Goal: Check status: Check status

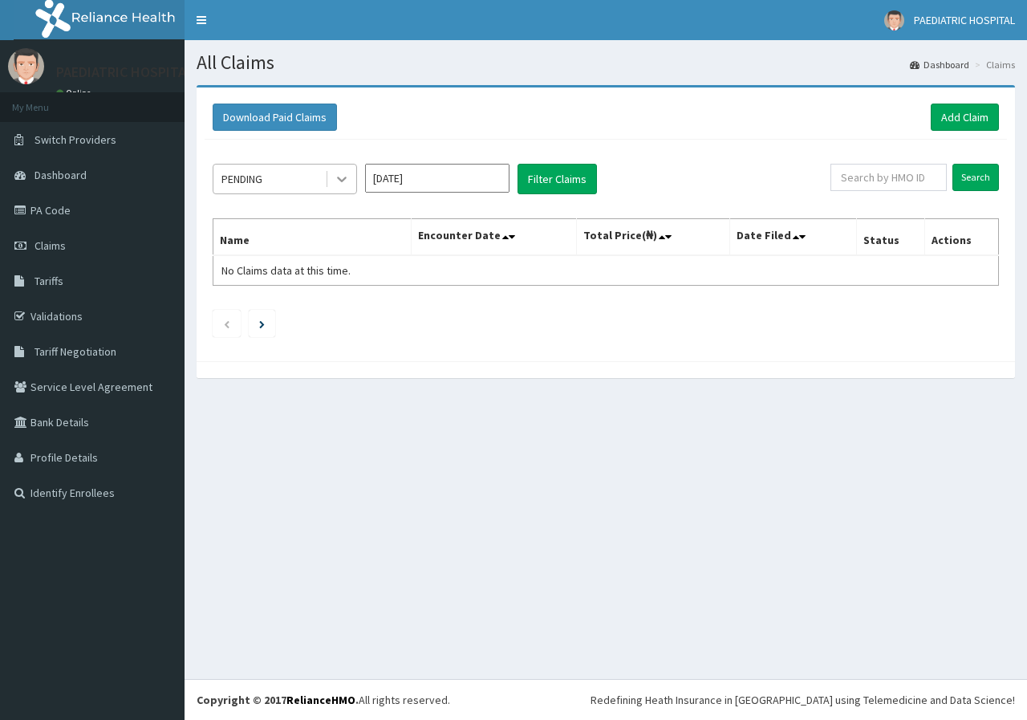
click at [341, 181] on icon at bounding box center [342, 180] width 10 height 6
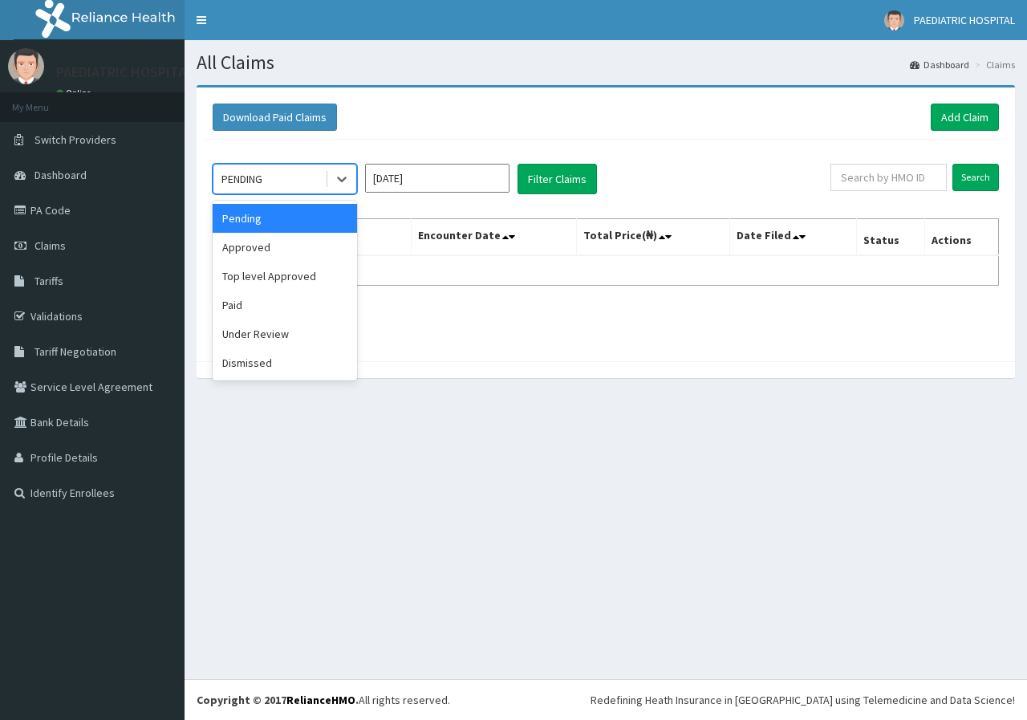
click at [459, 182] on input "[DATE]" at bounding box center [437, 178] width 144 height 29
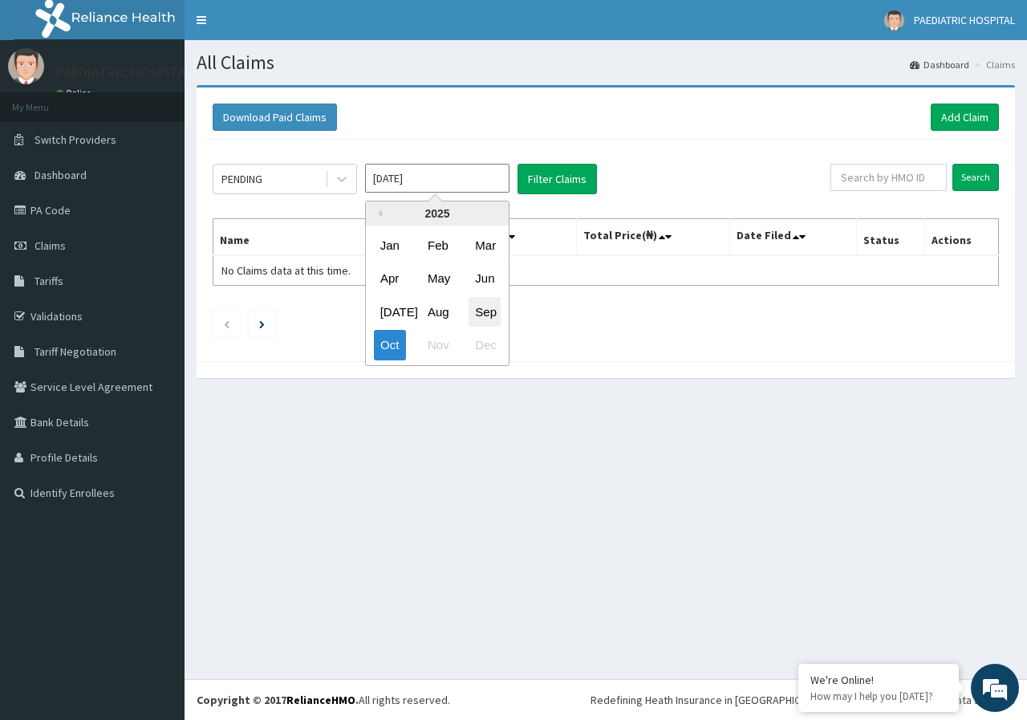
click at [483, 312] on div "Sep" at bounding box center [485, 312] width 32 height 30
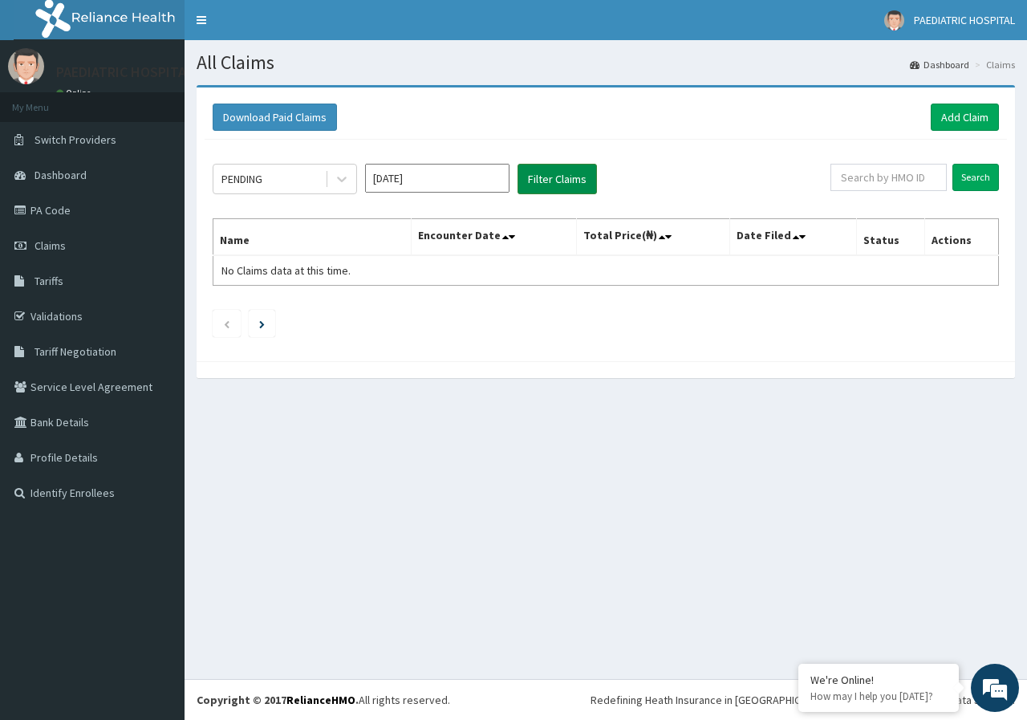
click at [547, 181] on button "Filter Claims" at bounding box center [556, 179] width 79 height 30
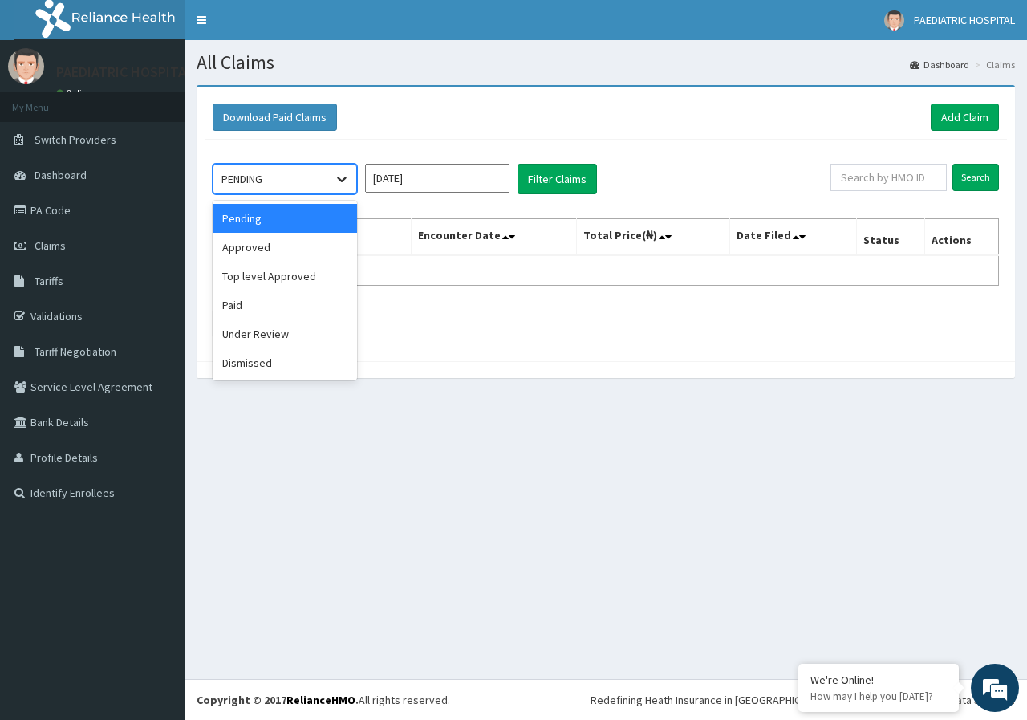
click at [341, 178] on icon at bounding box center [342, 179] width 16 height 16
click at [285, 252] on div "Approved" at bounding box center [285, 247] width 144 height 29
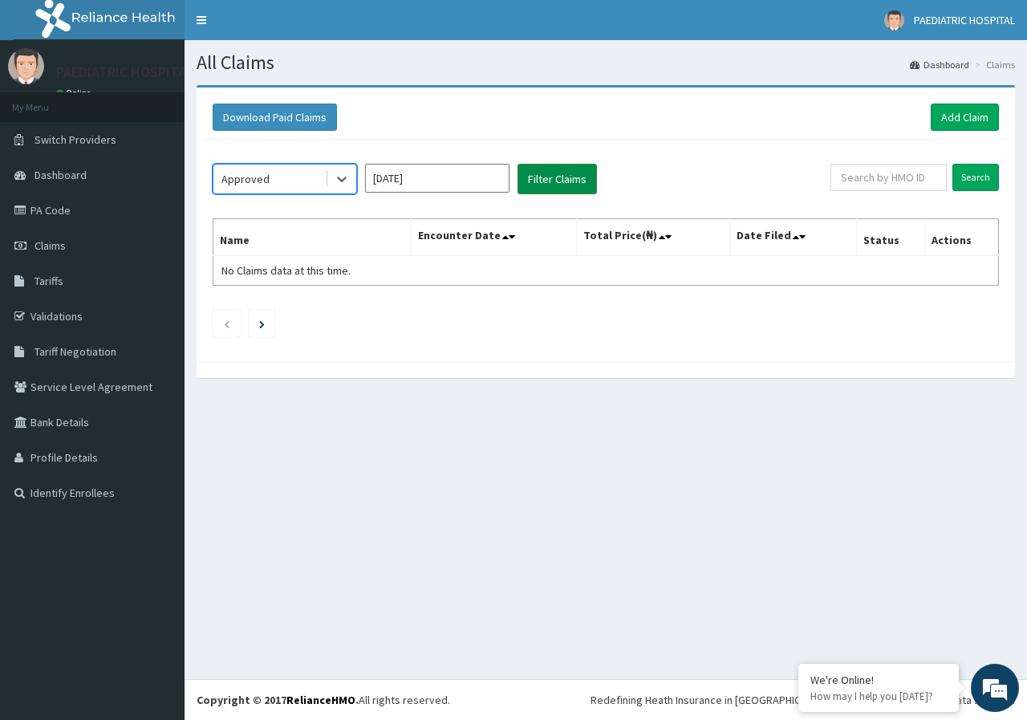
click at [551, 181] on button "Filter Claims" at bounding box center [556, 179] width 79 height 30
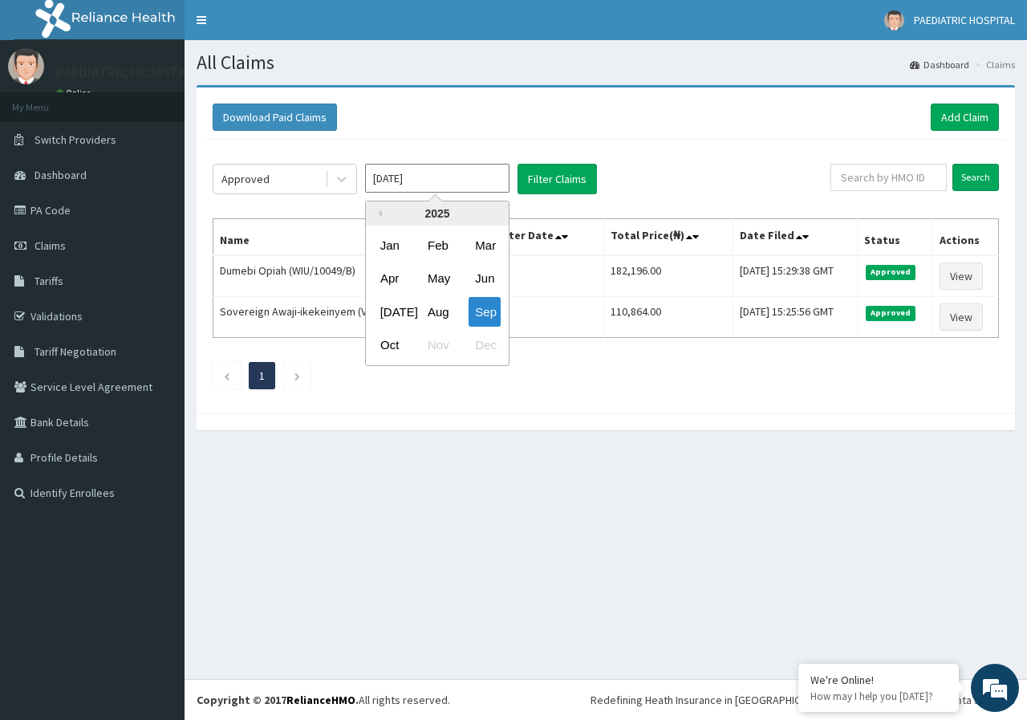
click at [458, 187] on input "Sep 2025" at bounding box center [437, 178] width 144 height 29
click at [395, 347] on div "Oct" at bounding box center [390, 346] width 32 height 30
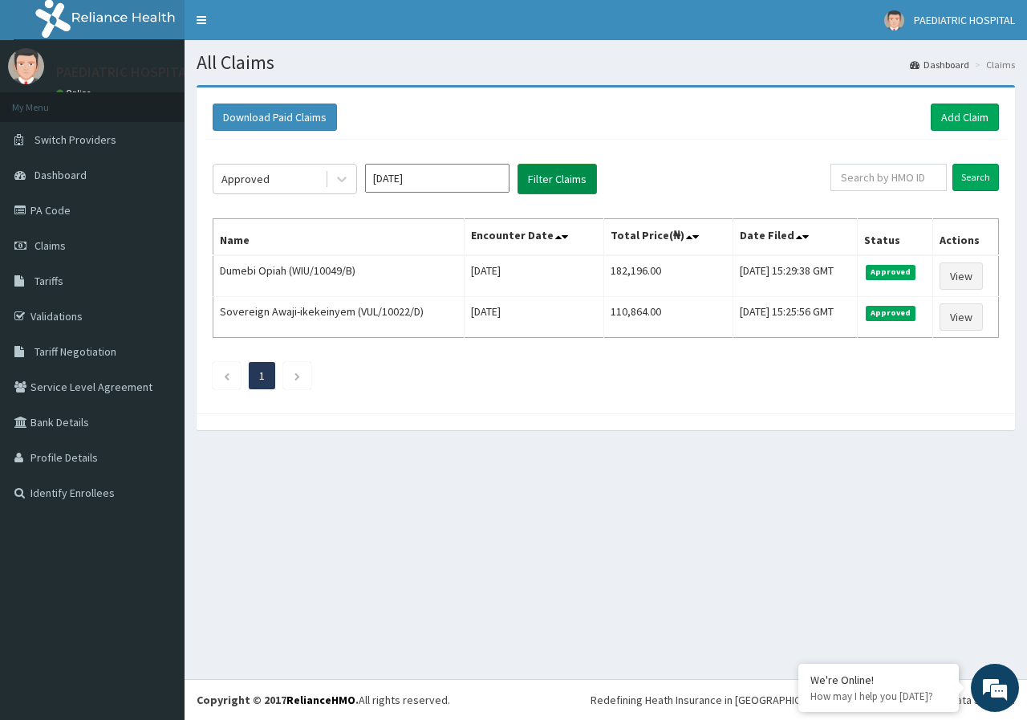
click at [548, 185] on button "Filter Claims" at bounding box center [556, 179] width 79 height 30
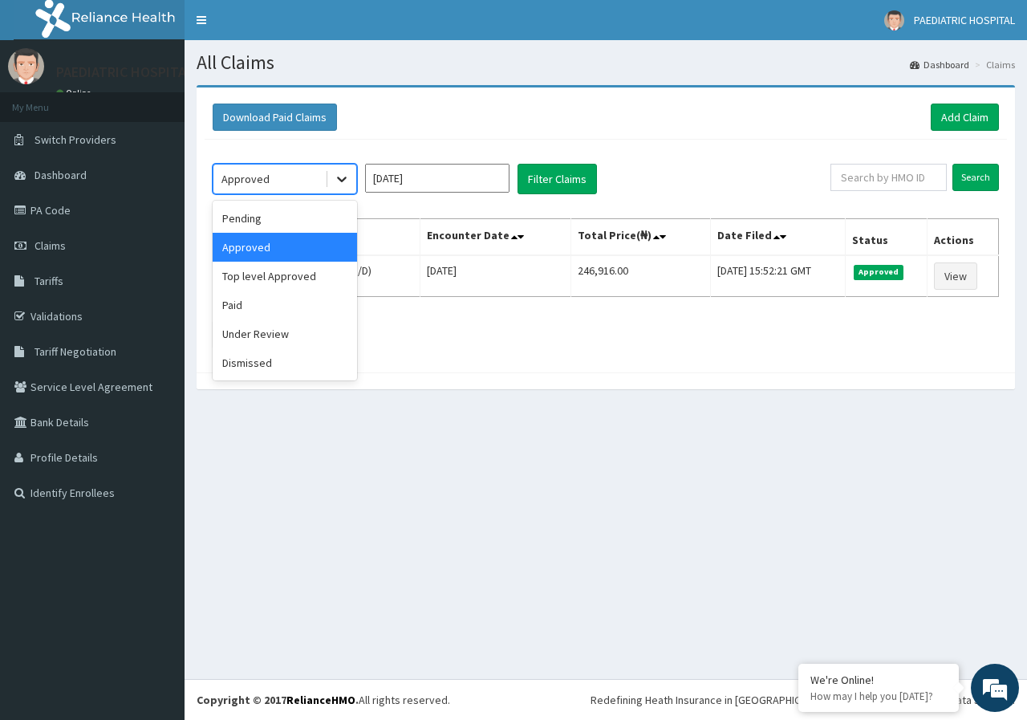
click at [343, 176] on icon at bounding box center [342, 179] width 16 height 16
click at [289, 275] on div "Top level Approved" at bounding box center [285, 276] width 144 height 29
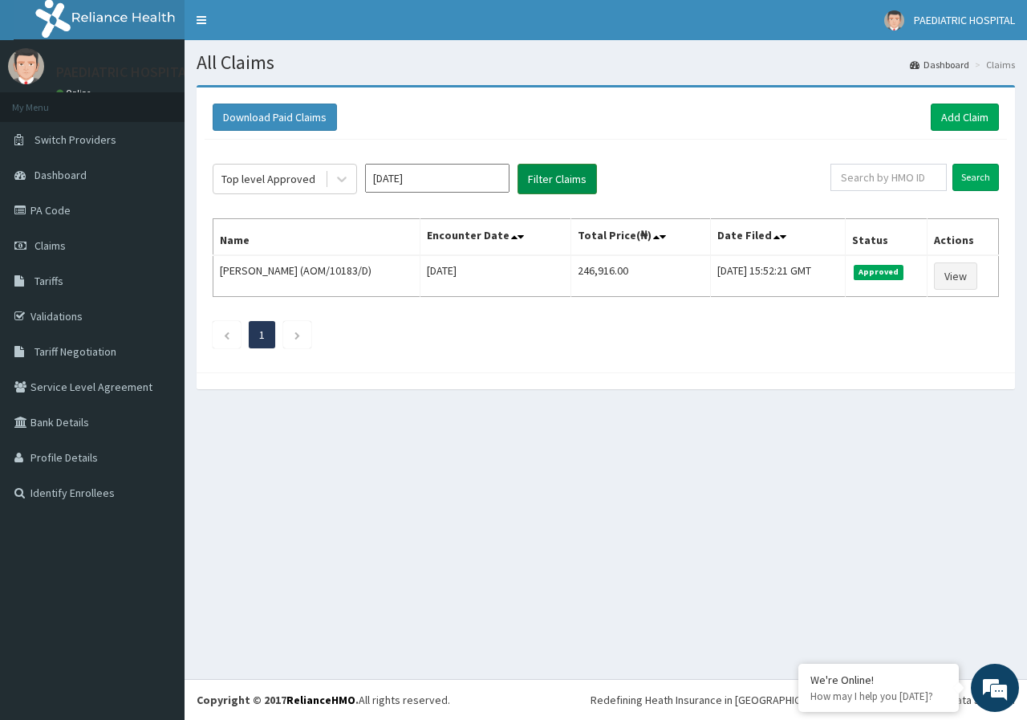
click at [526, 174] on button "Filter Claims" at bounding box center [556, 179] width 79 height 30
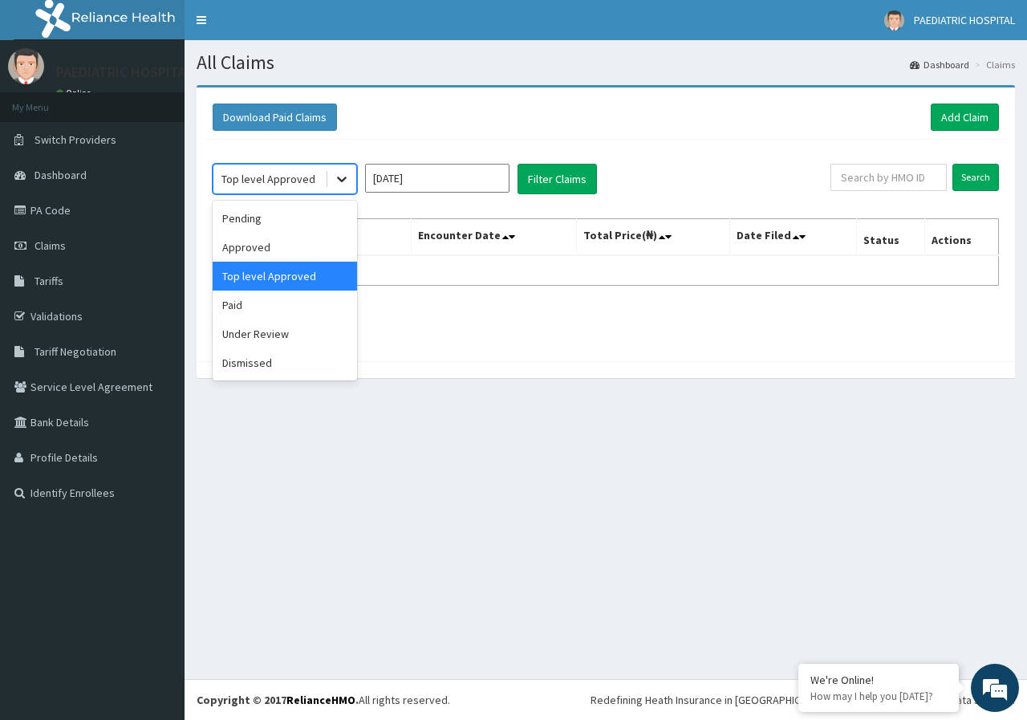
click at [342, 174] on icon at bounding box center [342, 179] width 16 height 16
click at [258, 307] on div "Paid" at bounding box center [285, 304] width 144 height 29
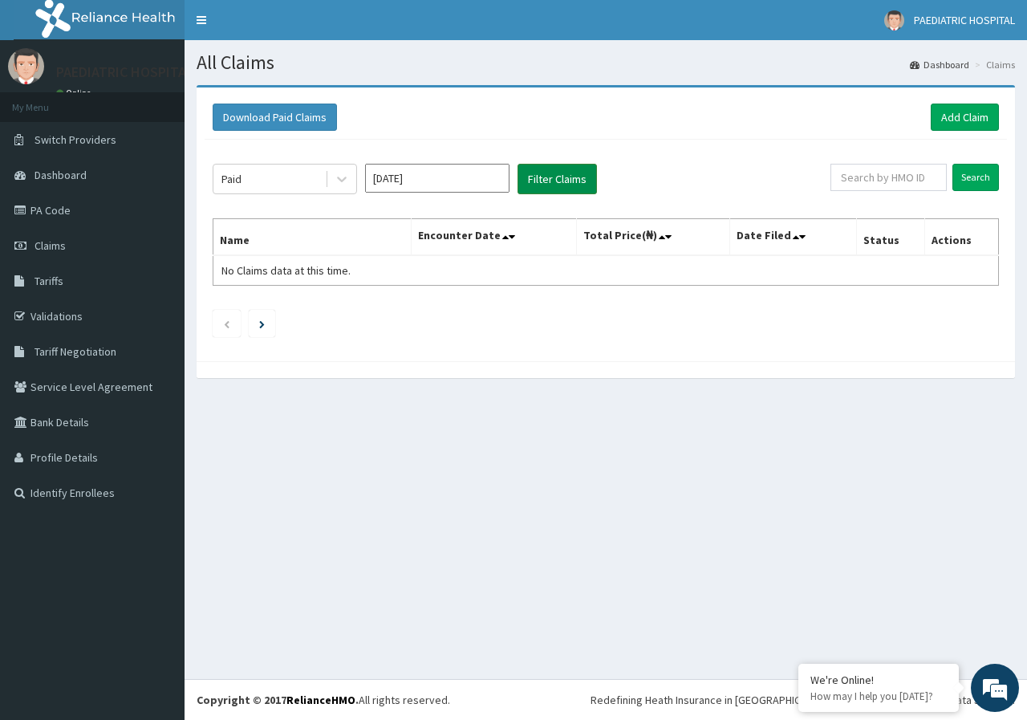
click at [546, 181] on button "Filter Claims" at bounding box center [556, 179] width 79 height 30
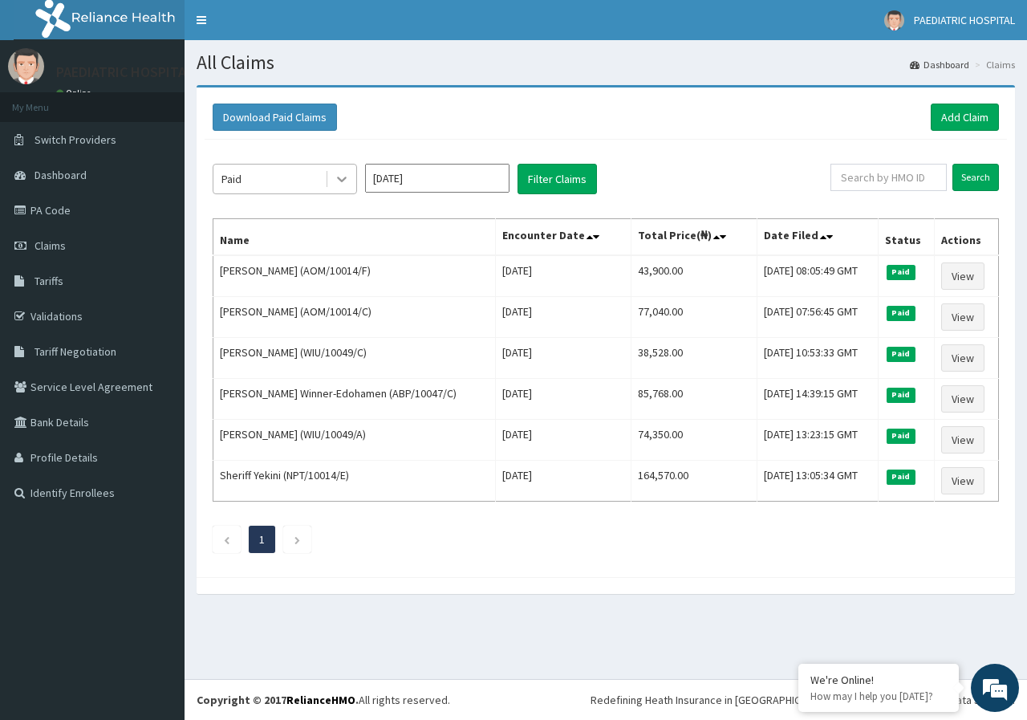
click at [342, 177] on icon at bounding box center [342, 179] width 16 height 16
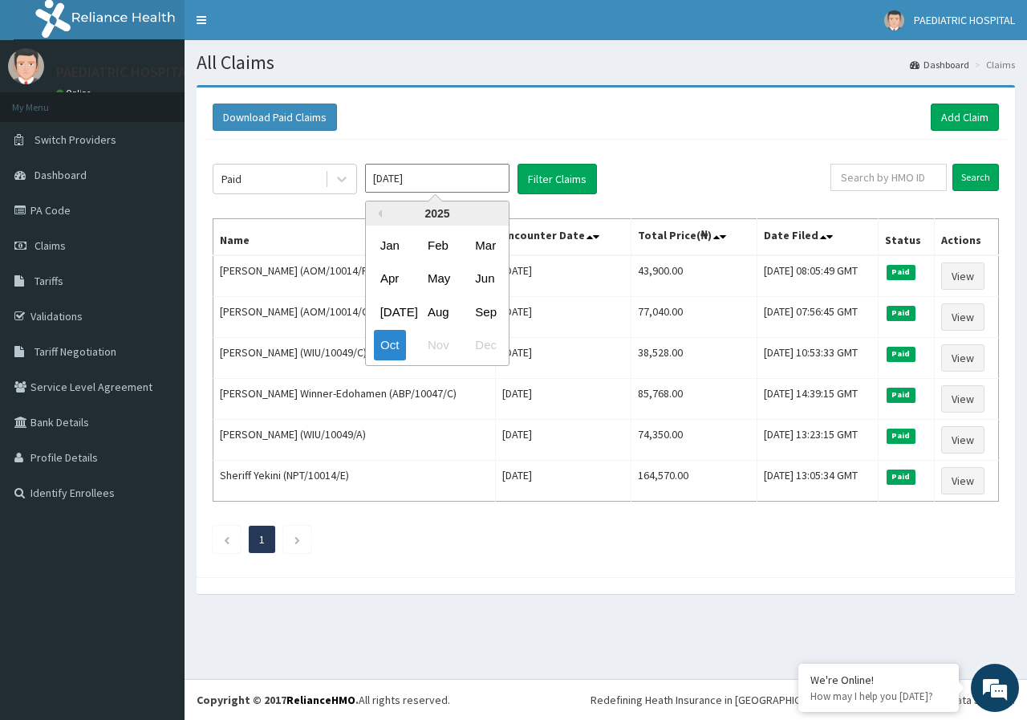
click at [426, 175] on input "[DATE]" at bounding box center [437, 178] width 144 height 29
click at [483, 315] on div "Sep" at bounding box center [485, 312] width 32 height 30
type input "[DATE]"
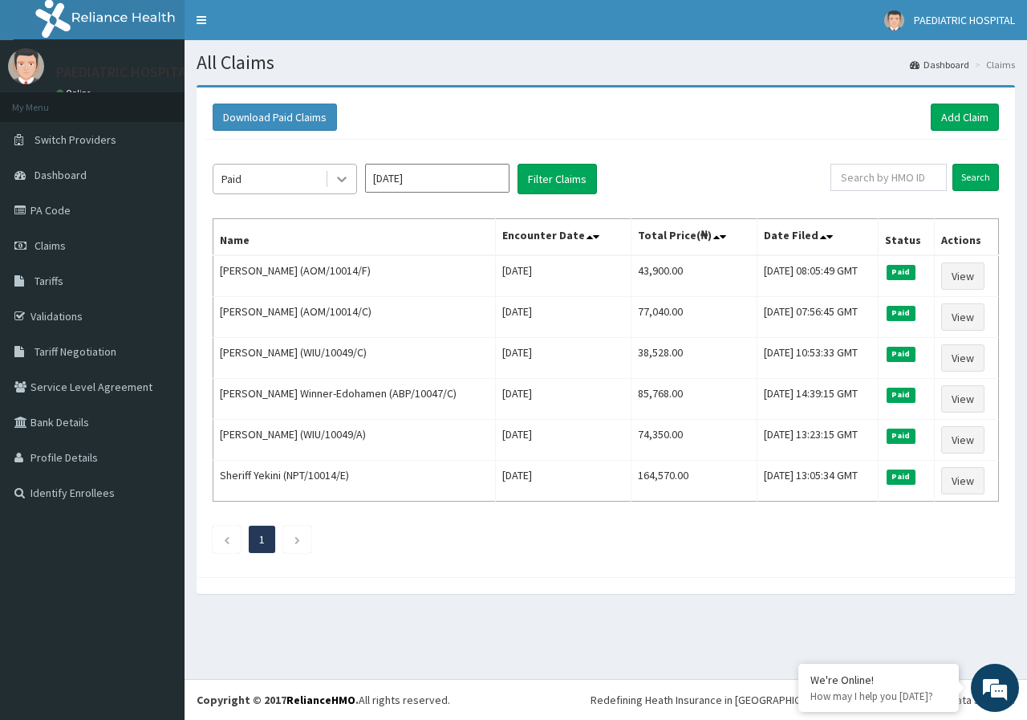
click at [339, 179] on icon at bounding box center [342, 180] width 10 height 6
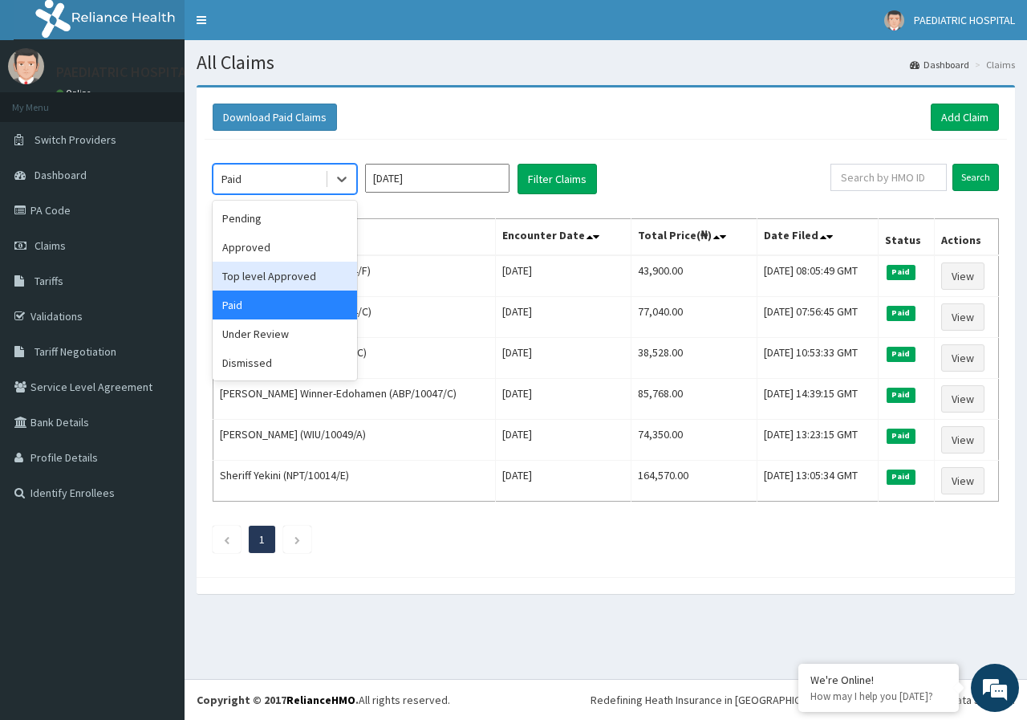
click at [262, 270] on div "Top level Approved" at bounding box center [285, 276] width 144 height 29
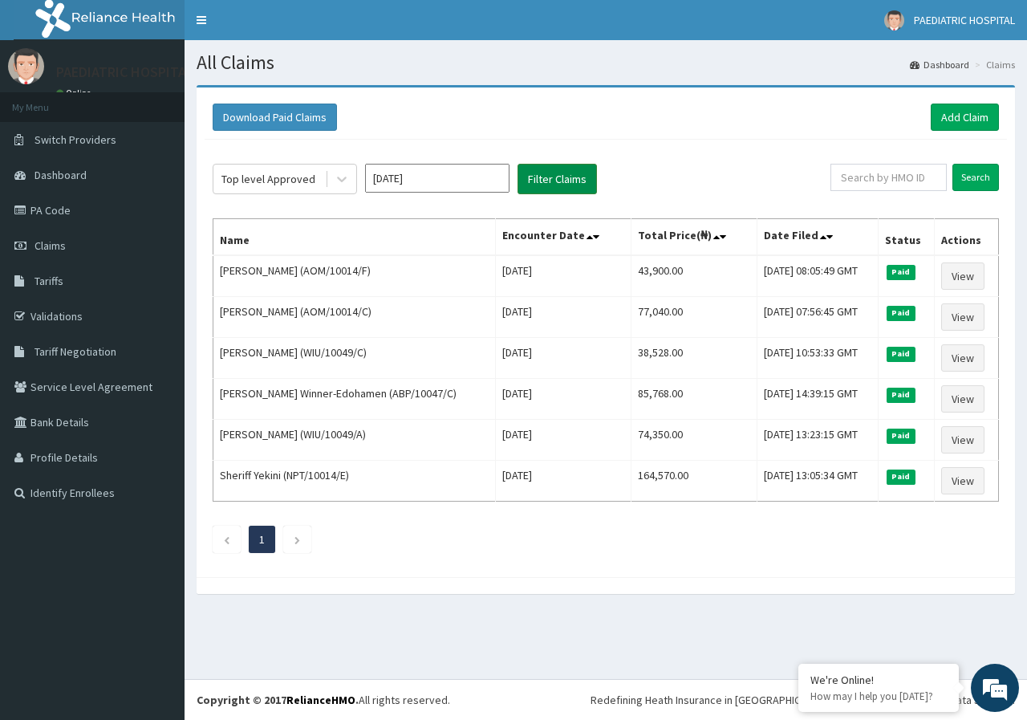
click at [547, 172] on button "Filter Claims" at bounding box center [556, 179] width 79 height 30
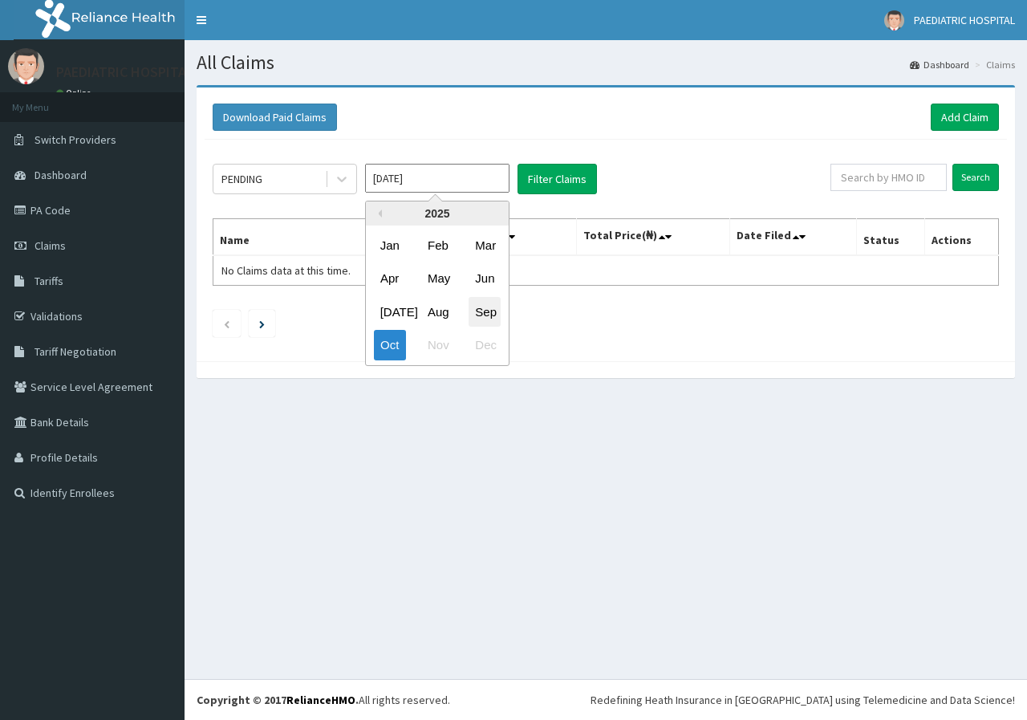
click at [482, 311] on div "Sep" at bounding box center [485, 312] width 32 height 30
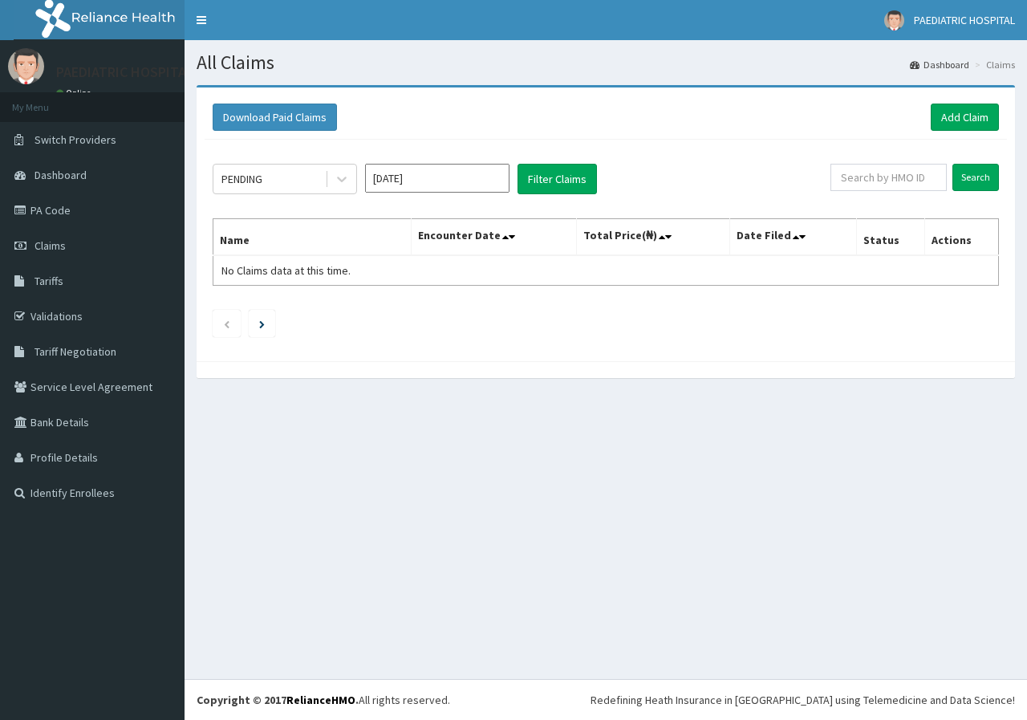
type input "[DATE]"
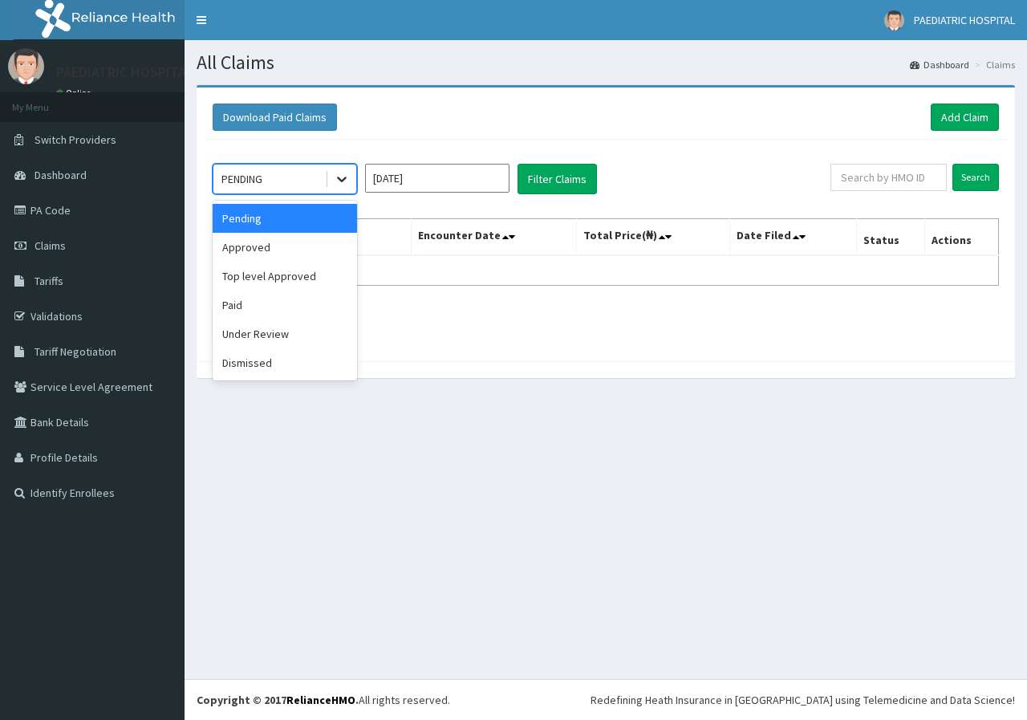
click at [341, 176] on icon at bounding box center [342, 179] width 16 height 16
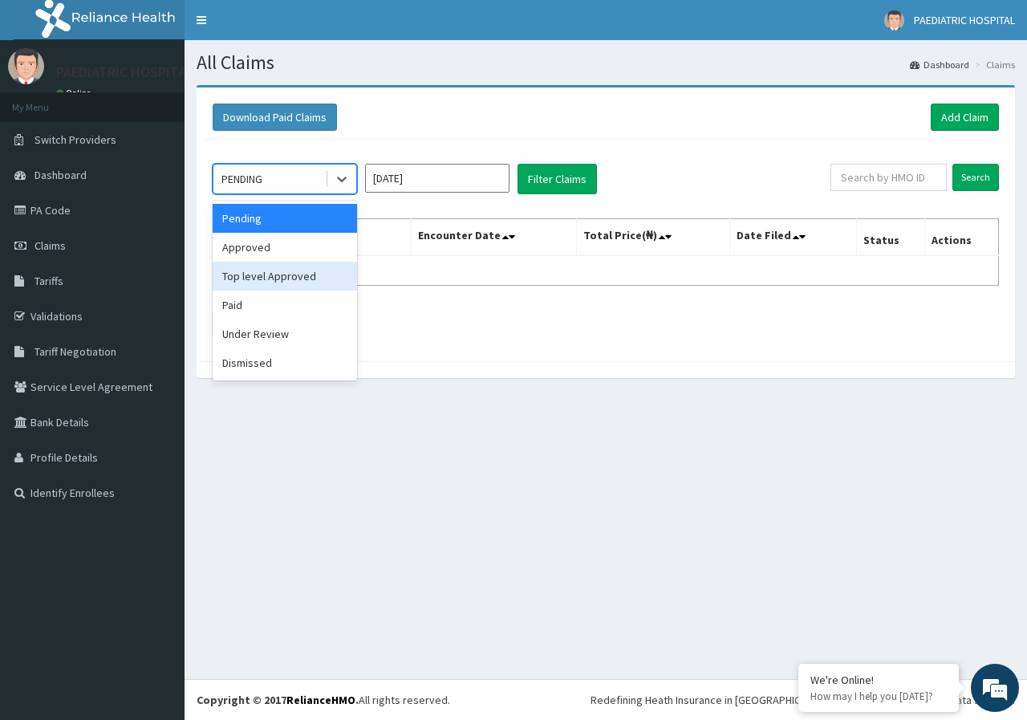
click at [291, 274] on div "Top level Approved" at bounding box center [285, 276] width 144 height 29
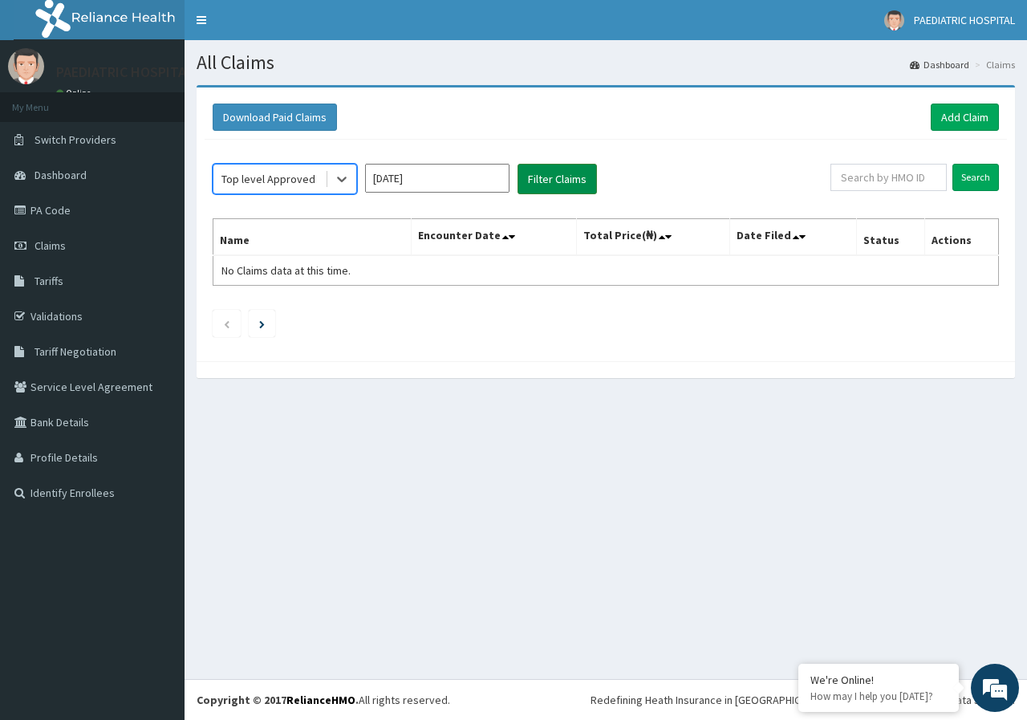
click at [556, 180] on button "Filter Claims" at bounding box center [556, 179] width 79 height 30
click at [552, 180] on button "Filter Claims" at bounding box center [556, 179] width 79 height 30
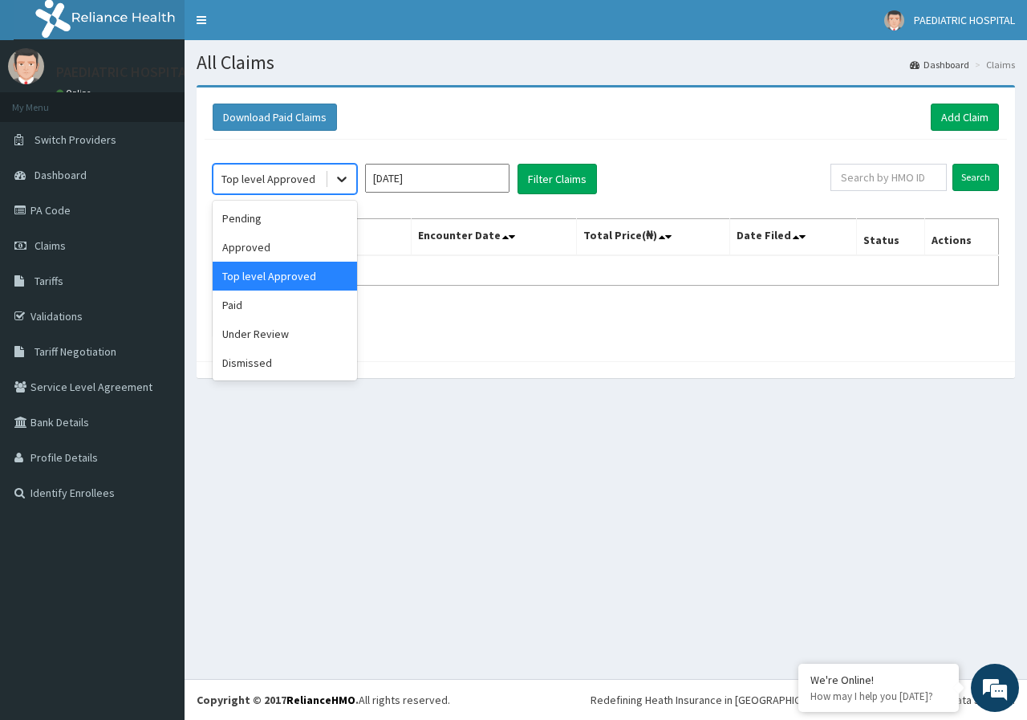
click at [341, 176] on icon at bounding box center [342, 179] width 16 height 16
click at [245, 310] on div "Paid" at bounding box center [285, 304] width 144 height 29
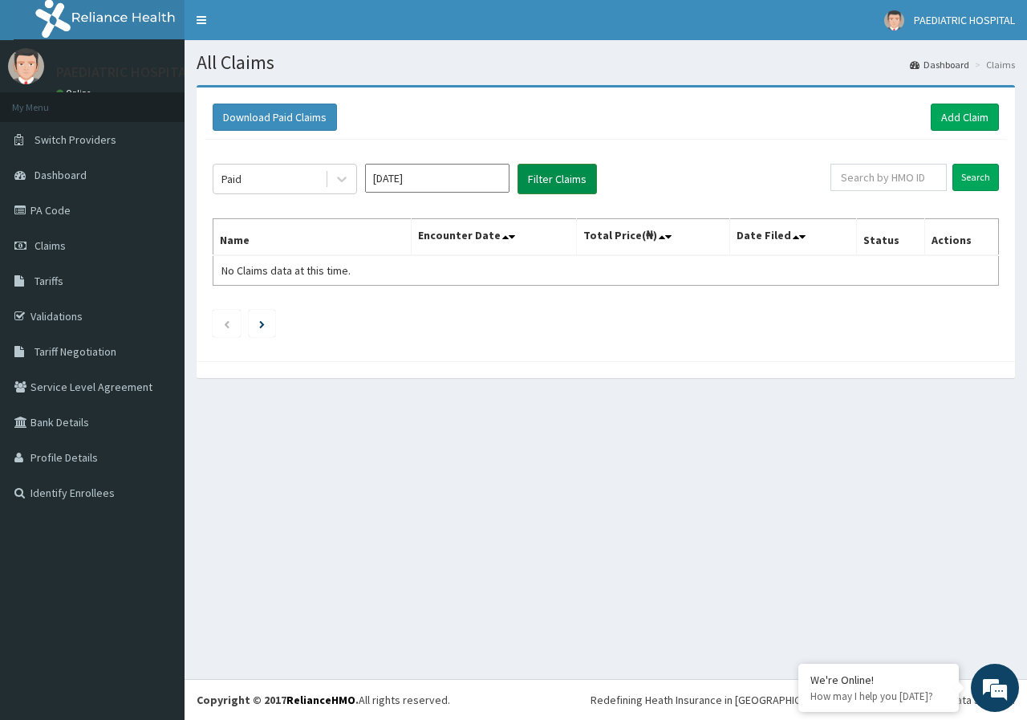
click at [568, 177] on button "Filter Claims" at bounding box center [556, 179] width 79 height 30
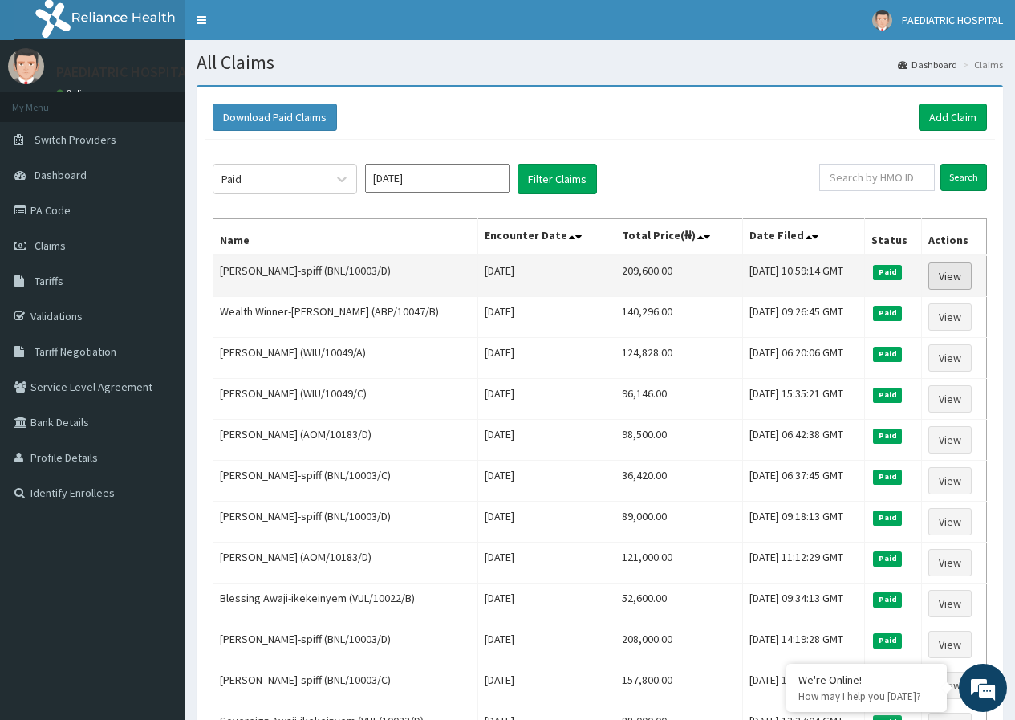
click at [952, 278] on link "View" at bounding box center [949, 275] width 43 height 27
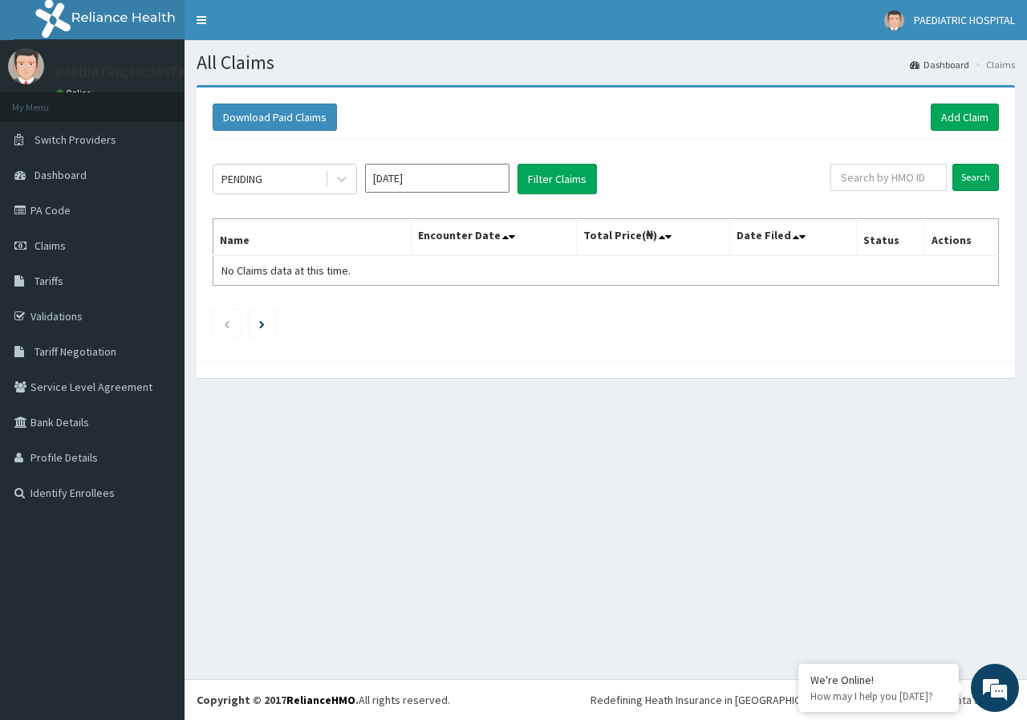
click at [413, 181] on input "[DATE]" at bounding box center [437, 178] width 144 height 29
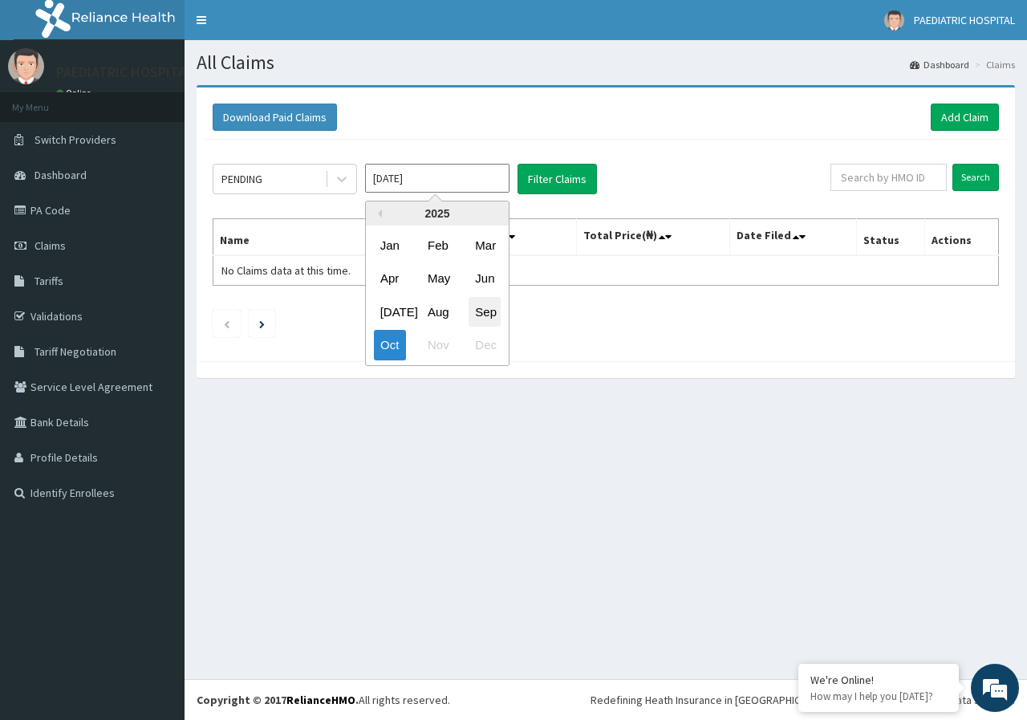
click at [492, 311] on div "Sep" at bounding box center [485, 312] width 32 height 30
type input "[DATE]"
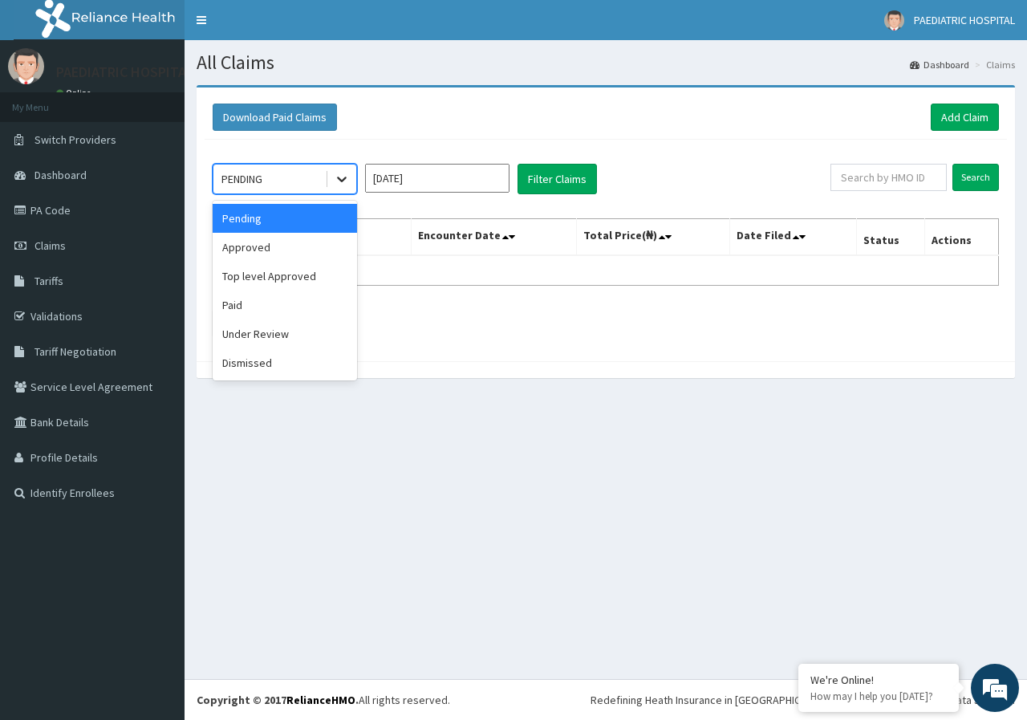
click at [346, 182] on icon at bounding box center [342, 179] width 16 height 16
click at [246, 246] on div "Approved" at bounding box center [285, 247] width 144 height 29
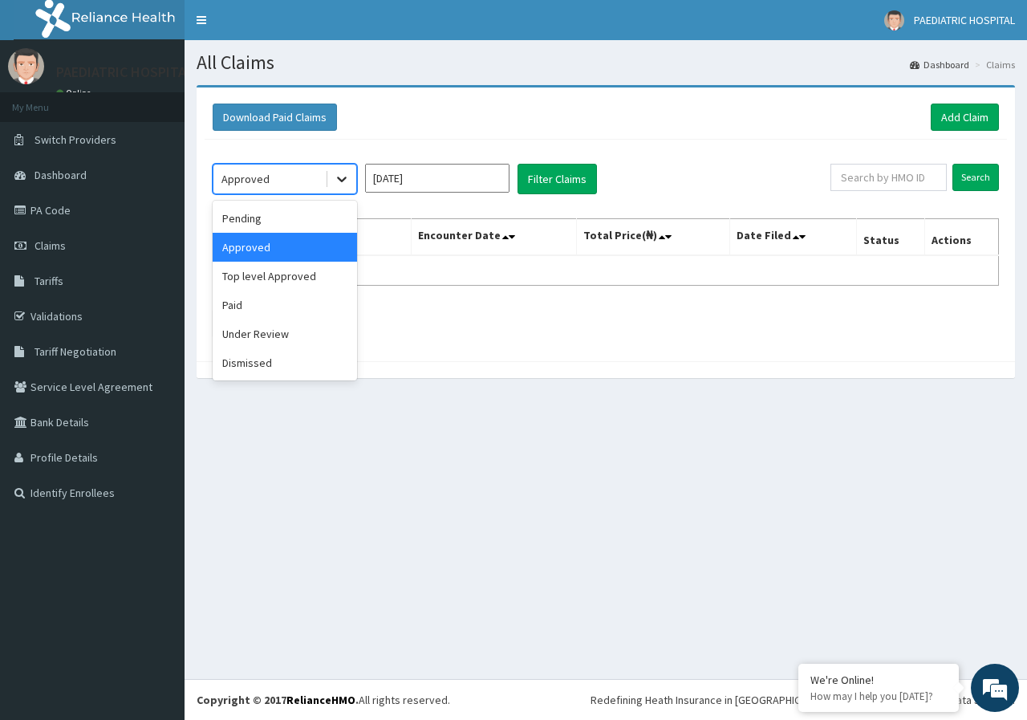
click at [330, 172] on div at bounding box center [341, 178] width 29 height 29
click at [261, 306] on div "Paid" at bounding box center [285, 304] width 144 height 29
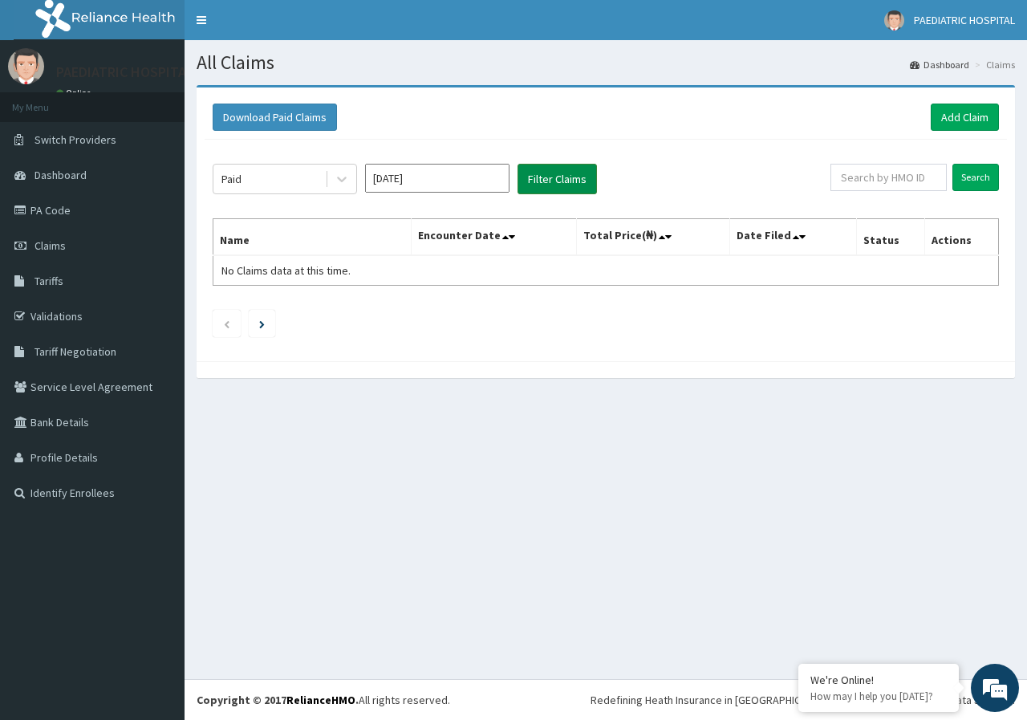
click at [558, 173] on button "Filter Claims" at bounding box center [556, 179] width 79 height 30
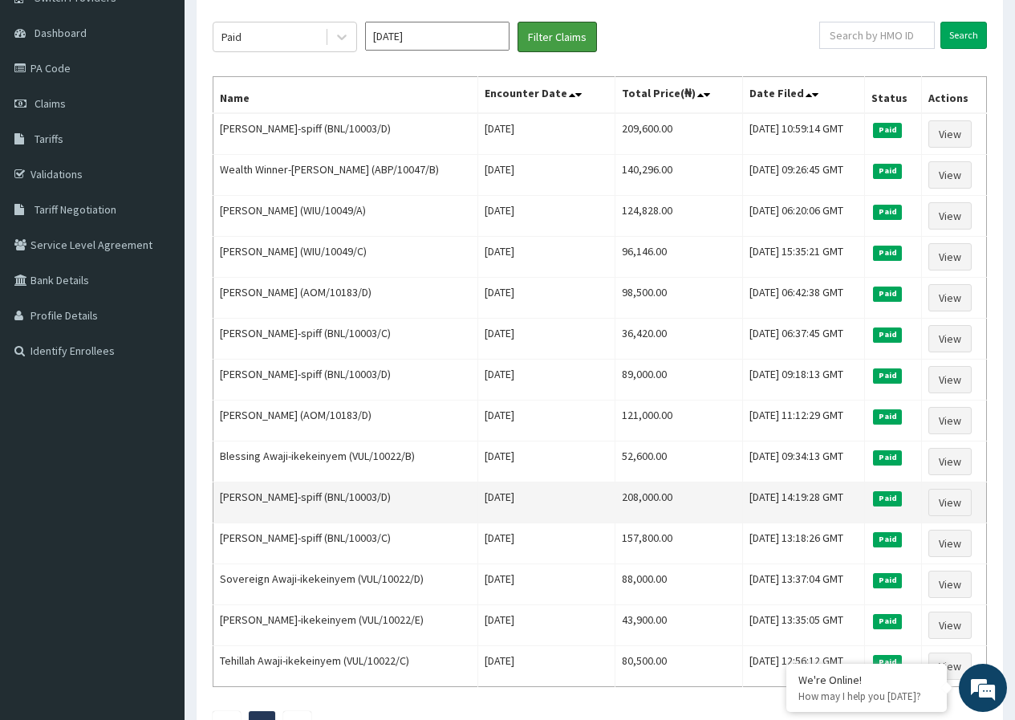
scroll to position [160, 0]
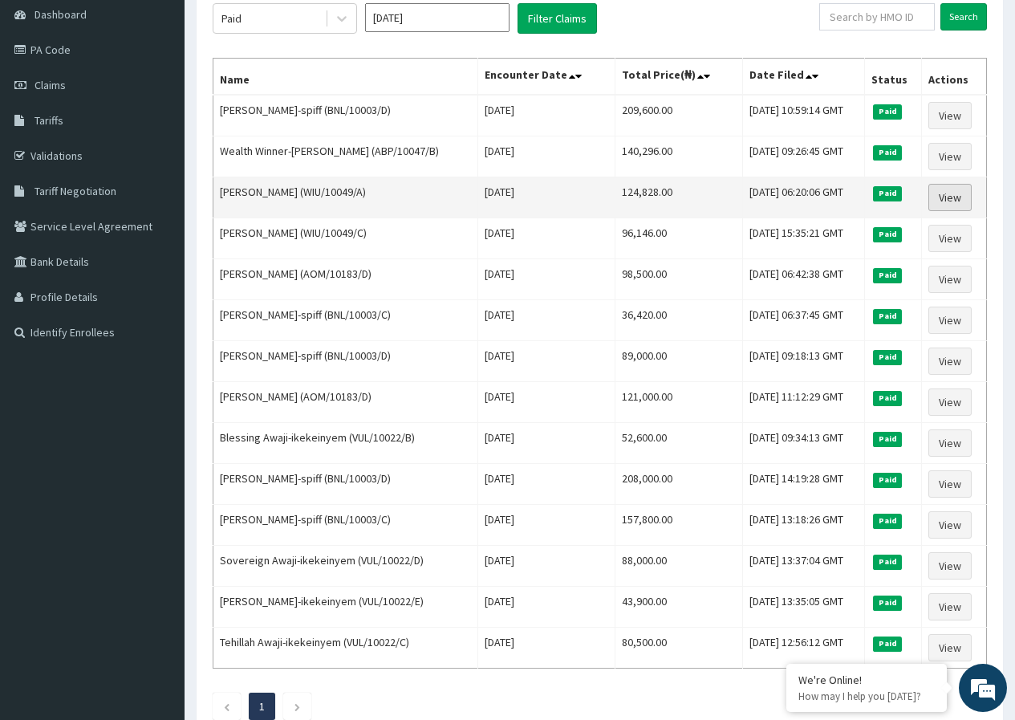
click at [939, 194] on link "View" at bounding box center [949, 197] width 43 height 27
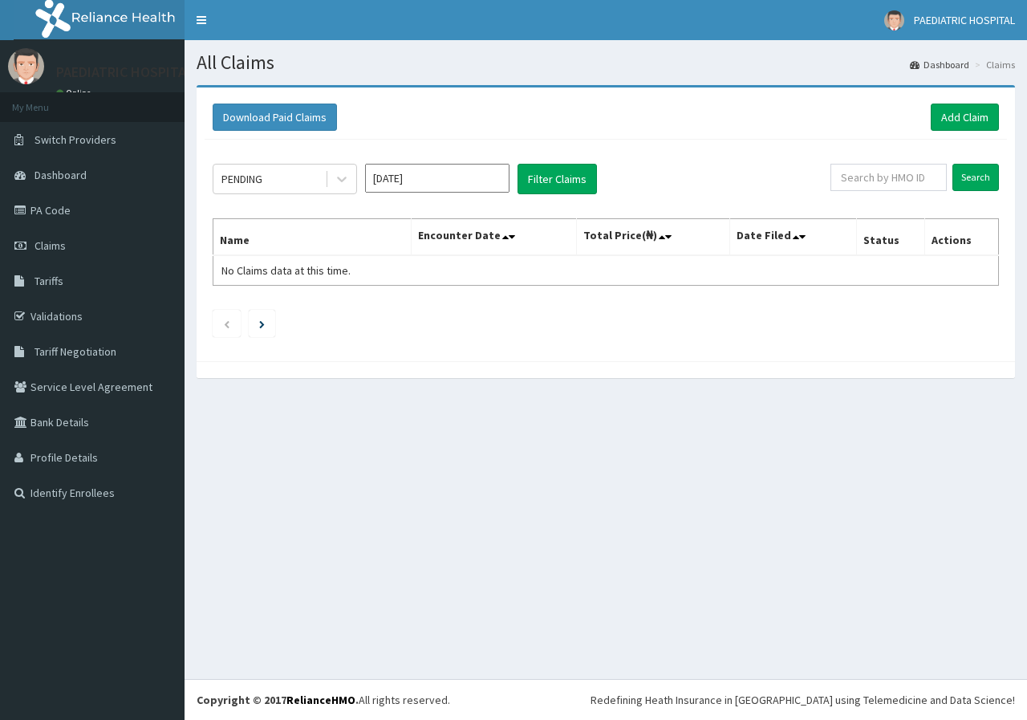
click at [424, 180] on input "[DATE]" at bounding box center [437, 178] width 144 height 29
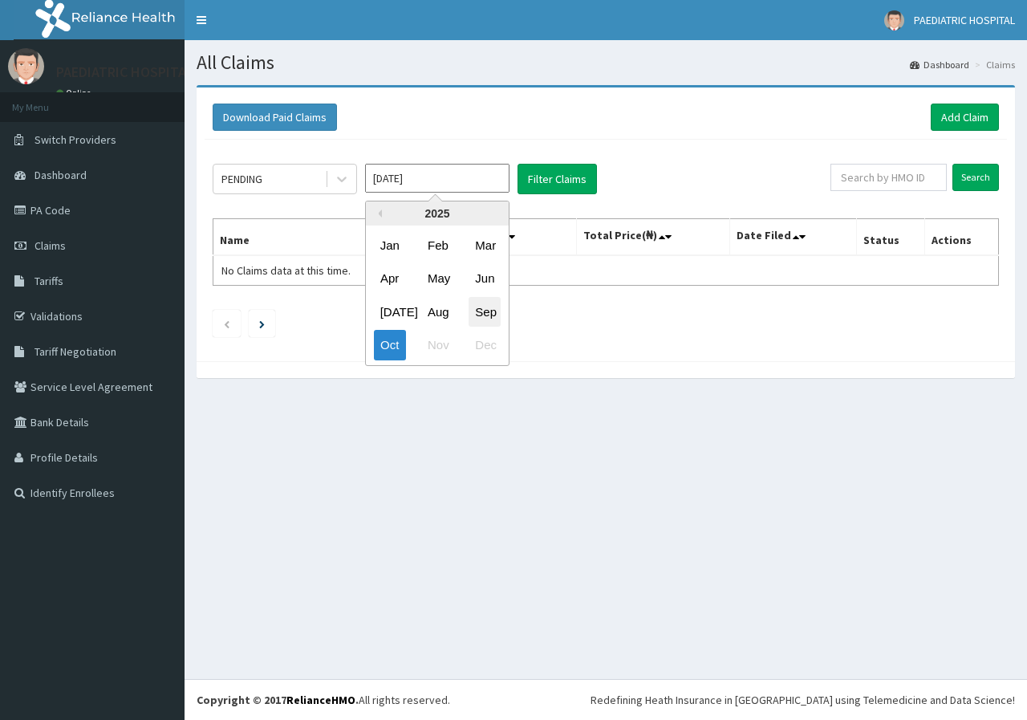
click at [490, 312] on div "Sep" at bounding box center [485, 312] width 32 height 30
type input "[DATE]"
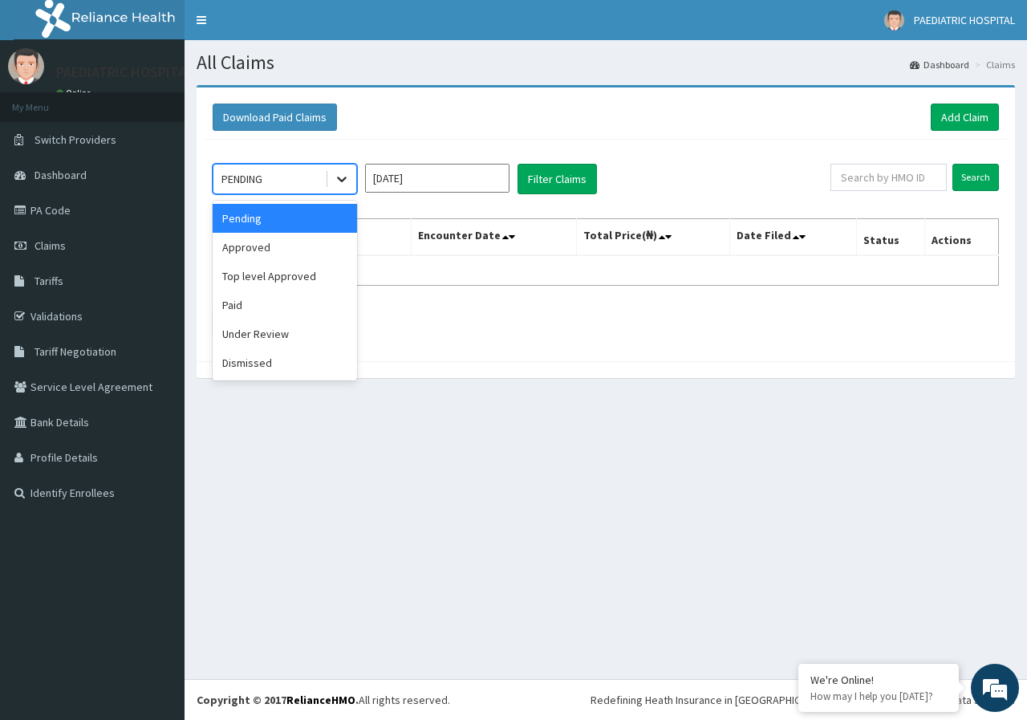
click at [347, 182] on icon at bounding box center [342, 179] width 16 height 16
click at [255, 299] on div "Paid" at bounding box center [285, 304] width 144 height 29
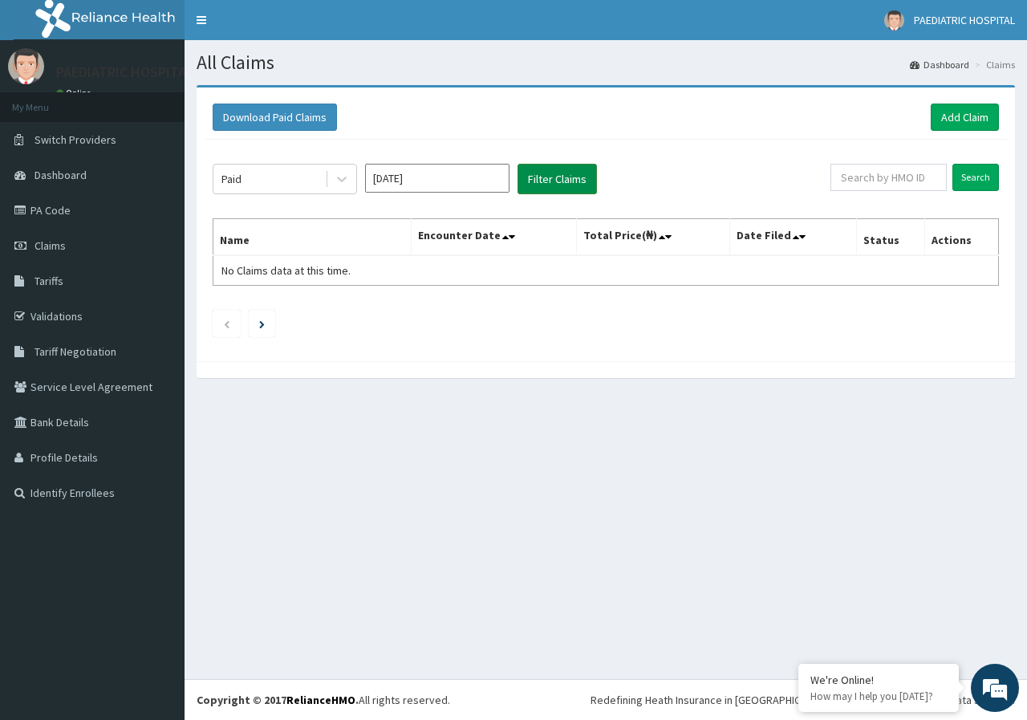
click at [549, 168] on button "Filter Claims" at bounding box center [556, 179] width 79 height 30
